Goal: Task Accomplishment & Management: Manage account settings

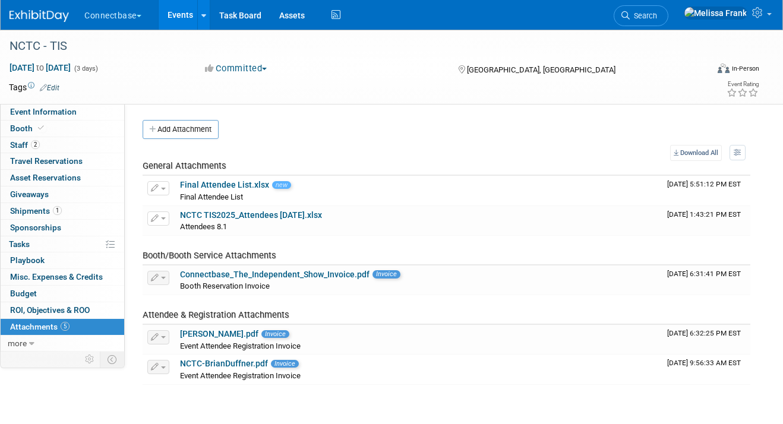
click at [191, 14] on link "Events" at bounding box center [180, 15] width 43 height 30
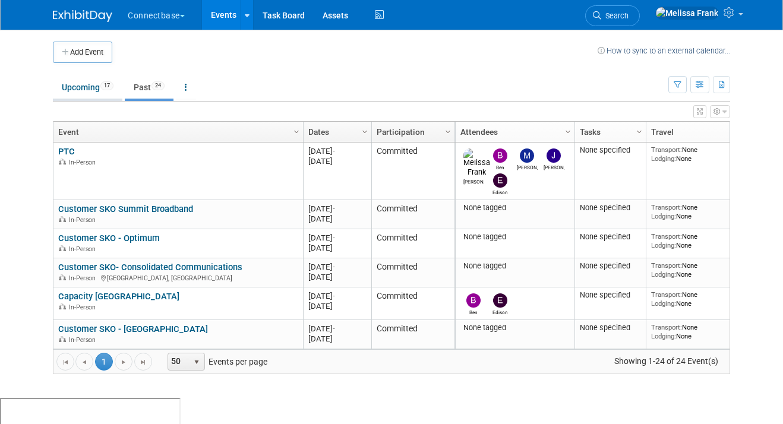
click at [88, 86] on link "Upcoming 17" at bounding box center [88, 87] width 70 height 23
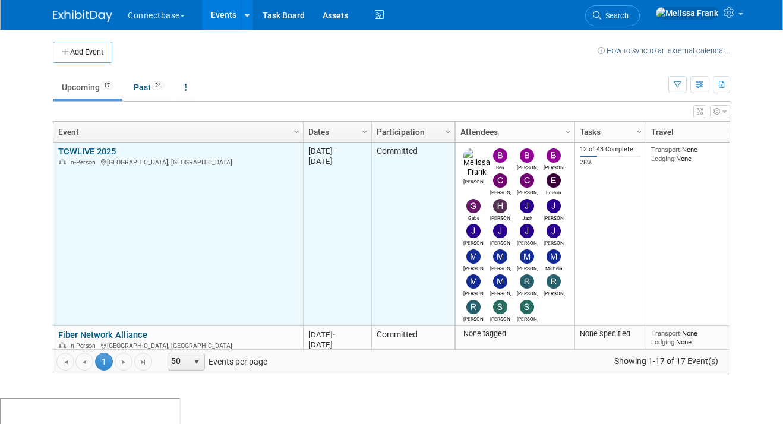
click at [96, 146] on link "TCWLIVE 2025" at bounding box center [87, 151] width 58 height 11
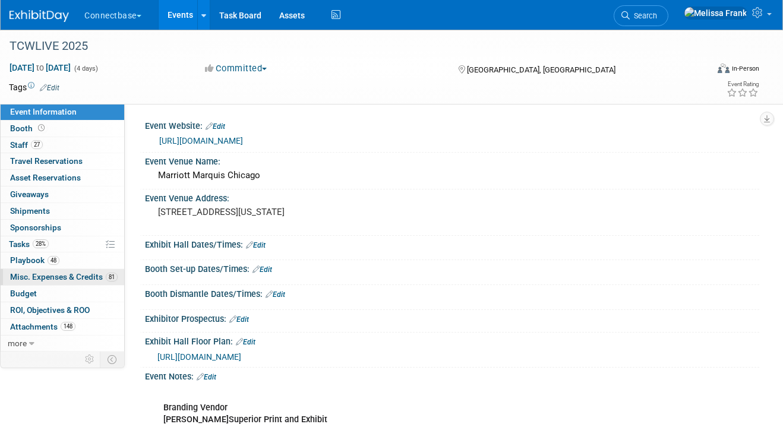
click at [57, 274] on span "Misc. Expenses & Credits 81" at bounding box center [64, 277] width 108 height 10
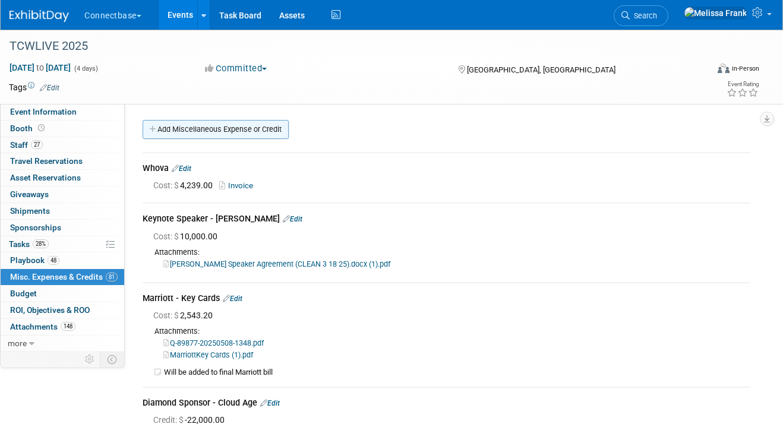
click at [200, 135] on link "Add Miscellaneous Expense or Credit" at bounding box center [216, 129] width 146 height 19
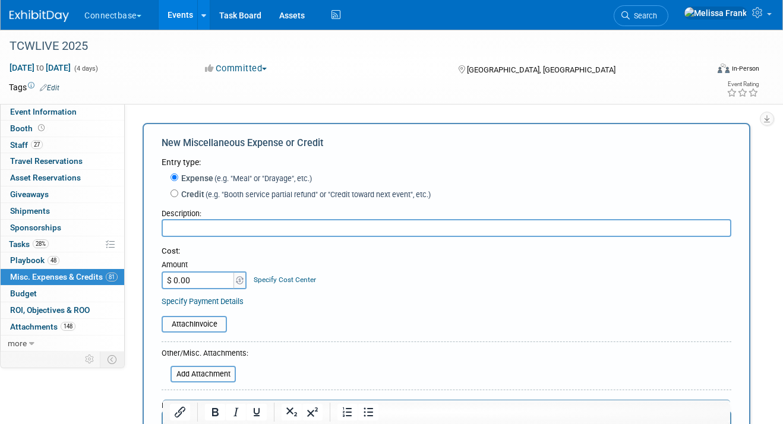
click at [203, 194] on label "Credit (e.g. "Booth service partial refund" or "Credit toward next event", etc.)" at bounding box center [304, 194] width 253 height 12
click at [178, 194] on input "Credit (e.g. "Booth service partial refund" or "Credit toward next event", etc.)" at bounding box center [175, 194] width 8 height 8
radio input "true"
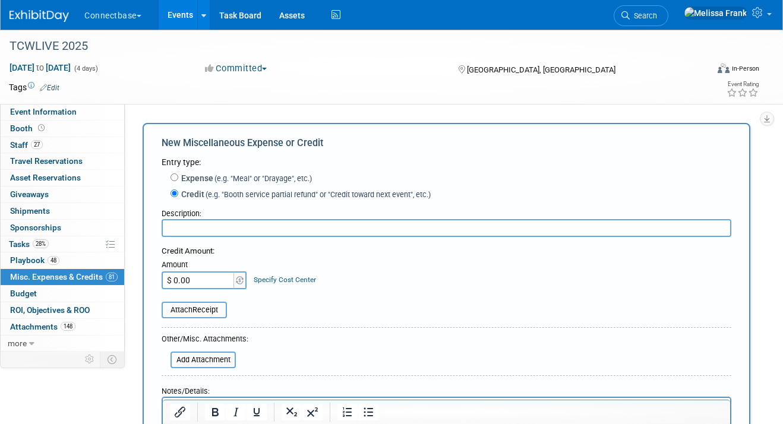
click at [195, 231] on input "text" at bounding box center [447, 228] width 570 height 18
type input "P"
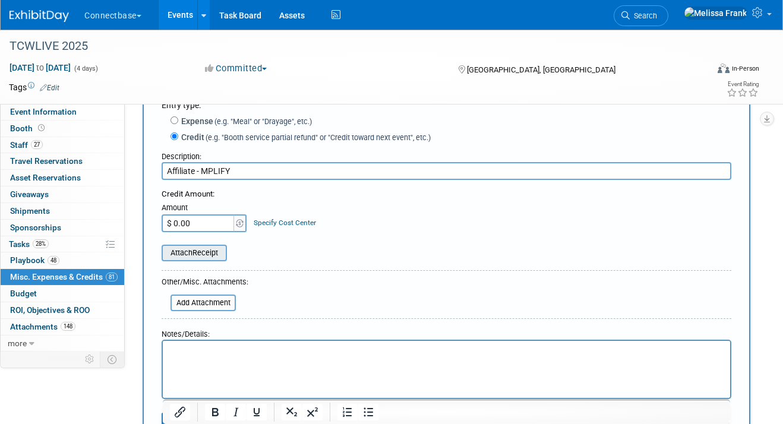
scroll to position [62, 0]
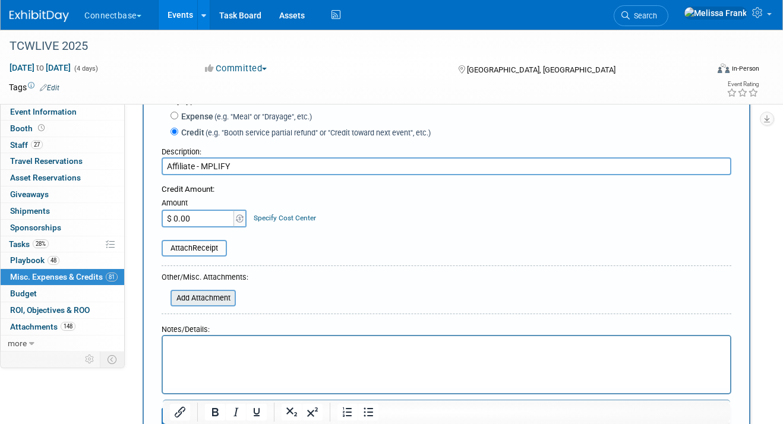
type input "Affiliate - MPLIFY"
click at [217, 300] on input "file" at bounding box center [163, 298] width 141 height 14
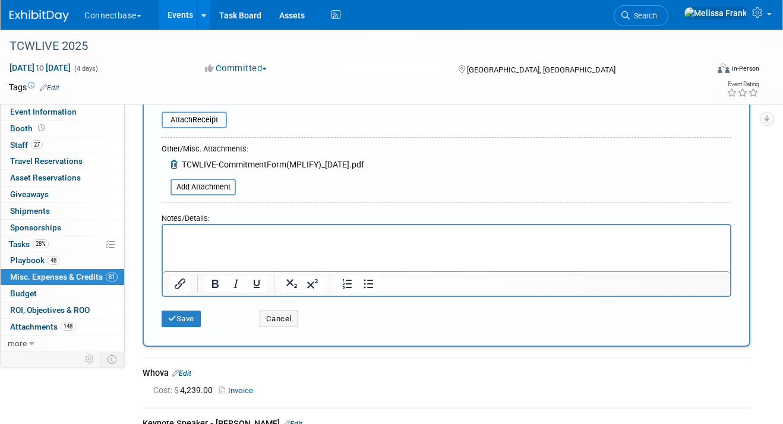
scroll to position [275, 0]
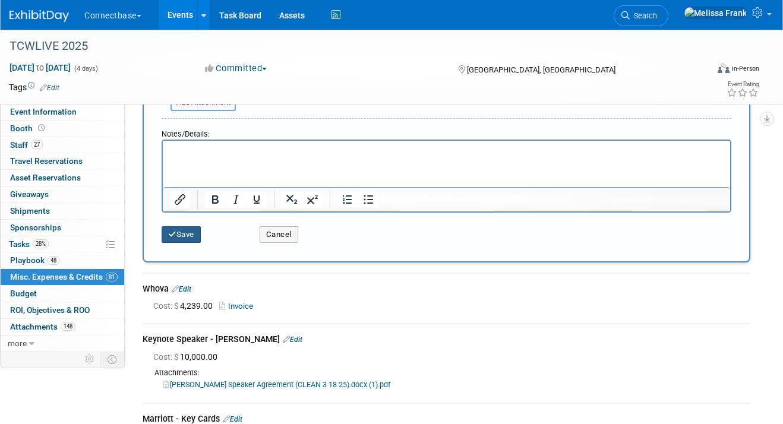
click at [184, 238] on button "Save" at bounding box center [181, 234] width 39 height 17
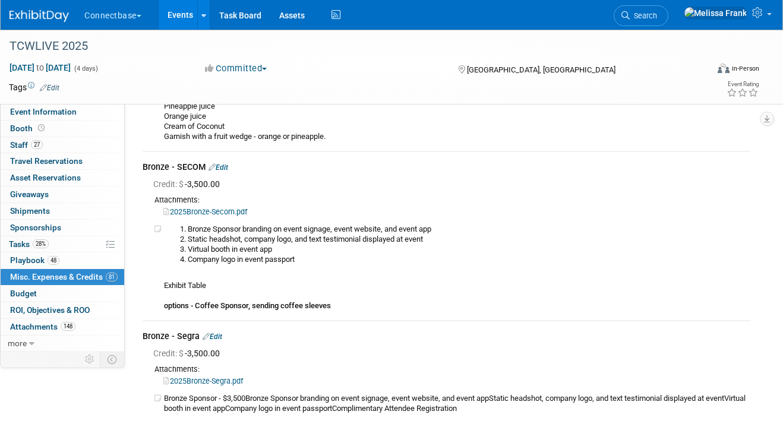
scroll to position [12878, 0]
